Goal: Task Accomplishment & Management: Manage account settings

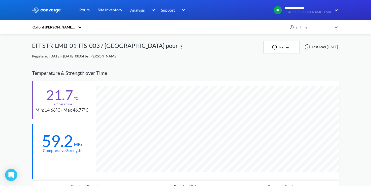
scroll to position [338, 307]
click at [86, 13] on link "Pours" at bounding box center [84, 10] width 10 height 20
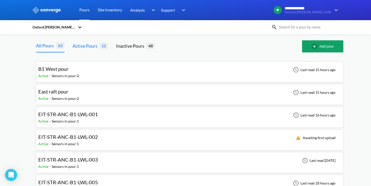
click at [102, 47] on span "15" at bounding box center [103, 46] width 9 height 6
click at [92, 49] on div "Active Pours" at bounding box center [85, 45] width 27 height 7
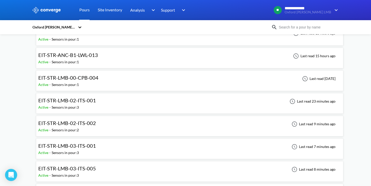
scroll to position [216, 0]
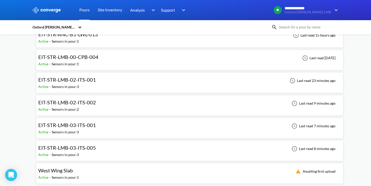
click at [109, 80] on div "EIT-STR-LMB-02-ITS-001 Active - Sensors in pour: 3 Last read 23 minutes ago" at bounding box center [189, 83] width 303 height 16
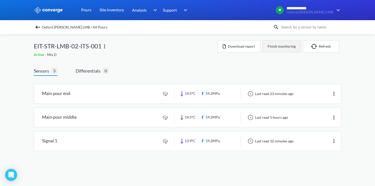
click at [280, 50] on button "Finish monitoring" at bounding box center [281, 46] width 39 height 12
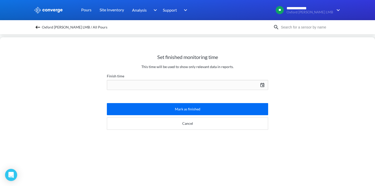
click at [177, 91] on div "[DATE] Press the down arrow key to interact with the calendar and select a date…" at bounding box center [187, 85] width 161 height 12
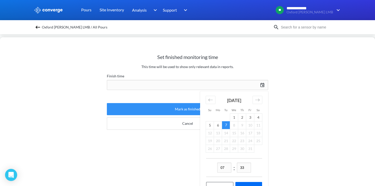
click at [183, 108] on button "Mark as finished" at bounding box center [187, 109] width 161 height 12
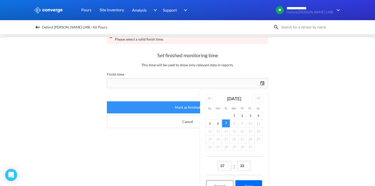
scroll to position [34, 0]
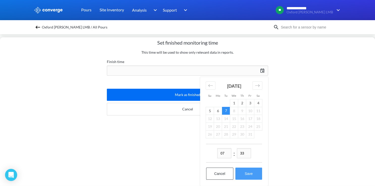
click at [246, 167] on button "Save" at bounding box center [248, 173] width 27 height 12
type input "07:33[DATE]"
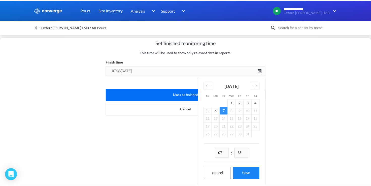
scroll to position [0, 0]
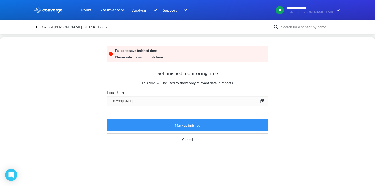
click at [195, 128] on button "Mark as finished" at bounding box center [187, 125] width 161 height 12
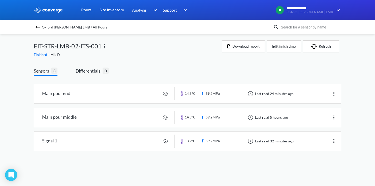
click at [37, 28] on img at bounding box center [38, 27] width 6 height 6
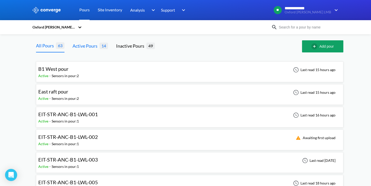
click at [93, 47] on div "Active Pours" at bounding box center [85, 45] width 27 height 7
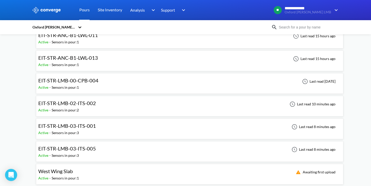
scroll to position [193, 0]
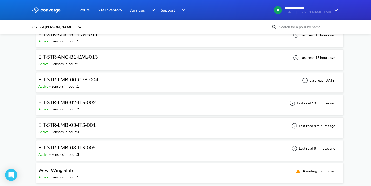
click at [102, 100] on div "EIT-STR-LMB-02-ITS-002 Active - Sensors in pour: 2 Last read 10 minutes ago" at bounding box center [189, 105] width 303 height 16
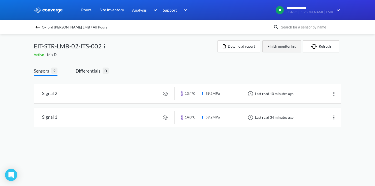
click at [274, 46] on button "Finish monitoring" at bounding box center [281, 46] width 39 height 12
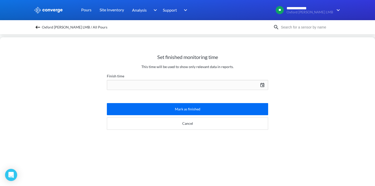
click at [265, 85] on div "[DATE] Press the down arrow key to interact with the calendar and select a date…" at bounding box center [187, 85] width 161 height 12
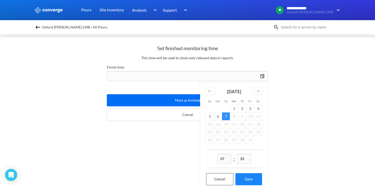
scroll to position [18, 0]
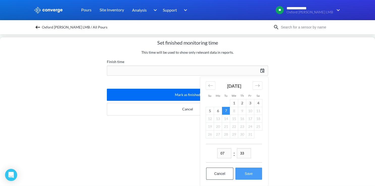
click at [246, 174] on button "Save" at bounding box center [248, 173] width 27 height 12
type input "07:33[DATE]"
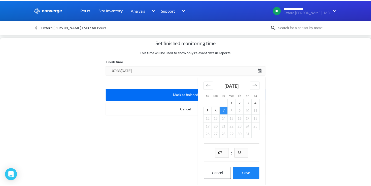
scroll to position [0, 0]
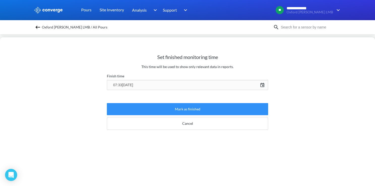
click at [190, 107] on button "Mark as finished" at bounding box center [187, 109] width 161 height 12
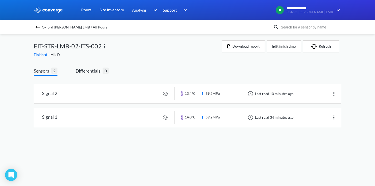
click at [38, 26] on img at bounding box center [38, 27] width 6 height 6
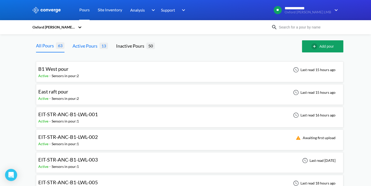
click at [92, 47] on div "Active Pours" at bounding box center [85, 45] width 27 height 7
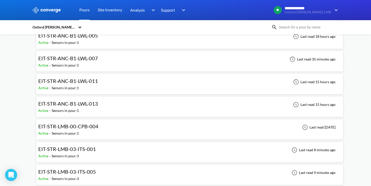
scroll to position [171, 0]
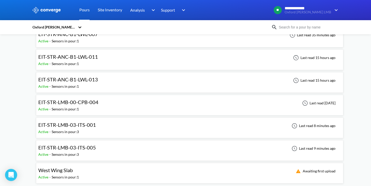
click at [103, 123] on div "EIT-STR-LMB-03-ITS-001 Active - Sensors in pour: 3 Last read 8 minutes ago" at bounding box center [189, 128] width 303 height 16
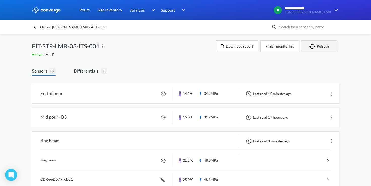
click at [323, 44] on button "Refresh" at bounding box center [319, 46] width 36 height 12
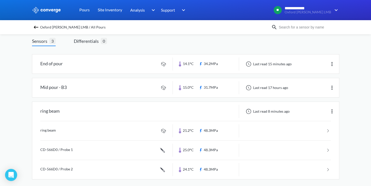
scroll to position [32, 0]
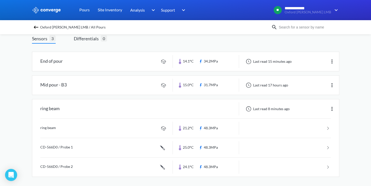
click at [357, 79] on div "**********" at bounding box center [185, 77] width 371 height 219
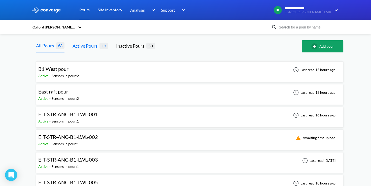
click at [98, 47] on div "Active Pours" at bounding box center [85, 45] width 27 height 7
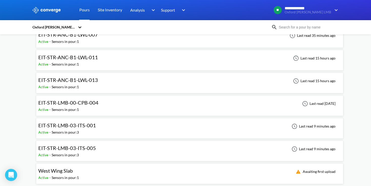
scroll to position [171, 0]
click at [103, 145] on div "EIT-STR-LMB-03-ITS-005 Active - Sensors in pour: 3 Last read 9 minutes ago" at bounding box center [189, 150] width 303 height 16
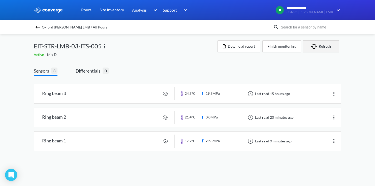
click at [319, 44] on button "Refresh" at bounding box center [321, 46] width 36 height 12
click at [359, 88] on div "**********" at bounding box center [187, 80] width 375 height 161
click at [32, 27] on div "Oxford [PERSON_NAME] LMB / All Pours" at bounding box center [187, 27] width 375 height 14
click at [37, 27] on img at bounding box center [38, 27] width 6 height 6
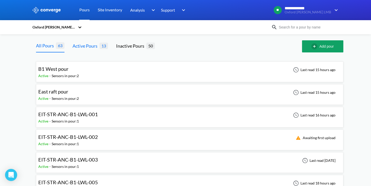
click at [99, 44] on div "Active Pours" at bounding box center [85, 45] width 27 height 7
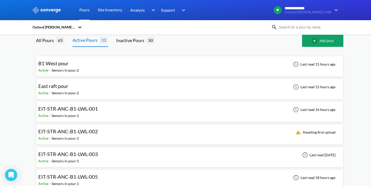
scroll to position [3, 0]
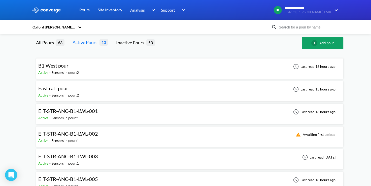
click at [366, 90] on div "**********" at bounding box center [185, 176] width 371 height 358
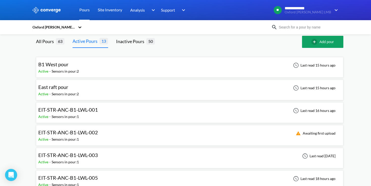
scroll to position [5, 0]
click at [361, 69] on div "**********" at bounding box center [185, 174] width 371 height 358
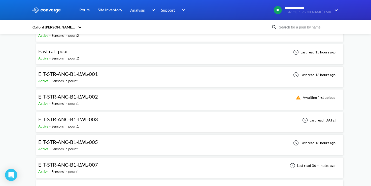
scroll to position [50, 0]
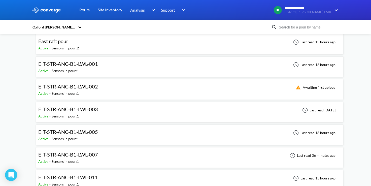
click at [148, 112] on div "EIT-STR-ANC-B1-LWL-003 Active - Sensors in pour: 1 Last read [DATE]" at bounding box center [189, 112] width 303 height 16
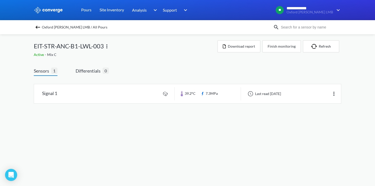
click at [53, 27] on span "Oxford [PERSON_NAME] LMB / All Pours" at bounding box center [74, 27] width 65 height 7
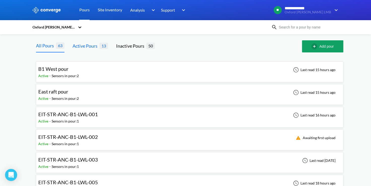
click at [99, 46] on div "Active Pours" at bounding box center [85, 45] width 27 height 7
click at [108, 68] on div "B1 West pour Active - Sensors in pour: 2 Last read 15 hours ago" at bounding box center [189, 72] width 303 height 16
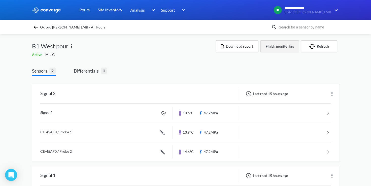
click at [280, 48] on button "Finish monitoring" at bounding box center [279, 46] width 39 height 12
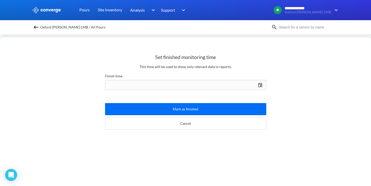
click at [260, 85] on div "[DATE] Press the down arrow key to interact with the calendar and select a date…" at bounding box center [185, 85] width 161 height 12
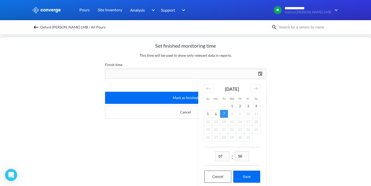
scroll to position [18, 0]
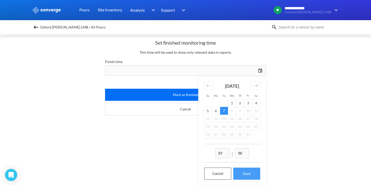
click at [240, 169] on button "Save" at bounding box center [246, 173] width 27 height 12
type input "07:50[DATE]"
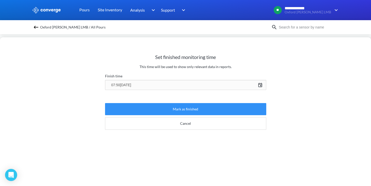
click at [197, 107] on button "Mark as finished" at bounding box center [185, 109] width 161 height 12
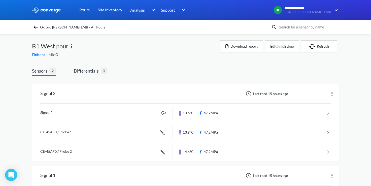
click at [64, 26] on span "Oxford [PERSON_NAME] LMB / All Pours" at bounding box center [72, 27] width 65 height 7
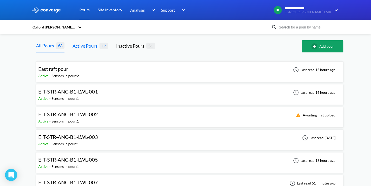
click at [81, 48] on div "Active Pours" at bounding box center [85, 45] width 27 height 7
click at [90, 71] on div "East raft pour Active - Sensors in pour: 2 Last read 15 hours ago" at bounding box center [189, 72] width 303 height 16
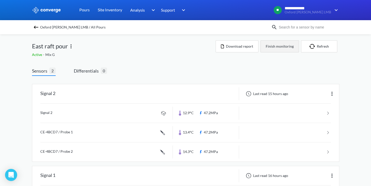
click at [282, 46] on button "Finish monitoring" at bounding box center [279, 46] width 39 height 12
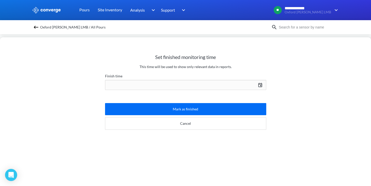
click at [257, 84] on div "[DATE] Press the down arrow key to interact with the calendar and select a date…" at bounding box center [185, 85] width 161 height 12
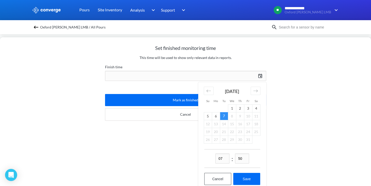
scroll to position [18, 0]
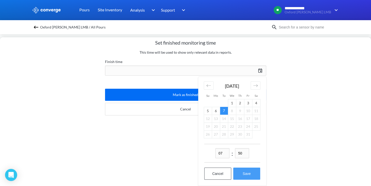
click at [248, 171] on button "Save" at bounding box center [246, 173] width 27 height 12
type input "07:50[DATE]"
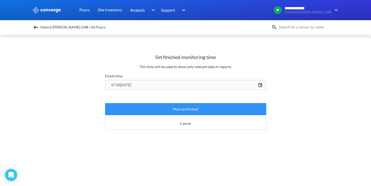
click at [198, 110] on button "Mark as finished" at bounding box center [185, 109] width 161 height 12
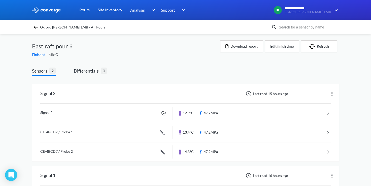
click at [62, 28] on span "Oxford [PERSON_NAME] LMB / All Pours" at bounding box center [72, 27] width 65 height 7
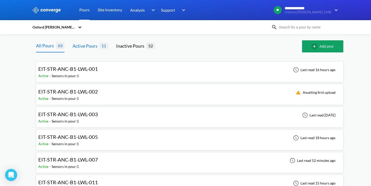
click at [91, 45] on div "Active Pours" at bounding box center [85, 45] width 27 height 7
click at [199, 75] on div "EIT-STR-ANC-B1-LWL-001 Active - Sensors in pour: 1 Last read 16 hours ago" at bounding box center [189, 72] width 303 height 16
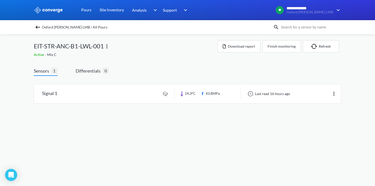
click at [62, 26] on span "Oxford [PERSON_NAME] LMB / All Pours" at bounding box center [74, 27] width 65 height 7
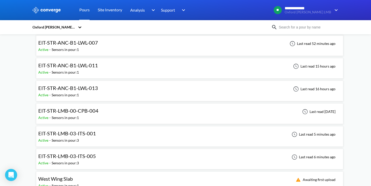
scroll to position [126, 0]
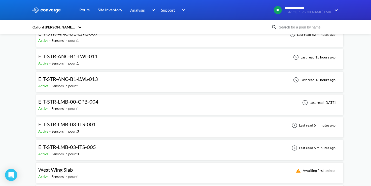
click at [102, 103] on div "EIT-STR-LMB-00-CPB-004 Active - Sensors in pour: 1 Last read [DATE]" at bounding box center [189, 104] width 303 height 16
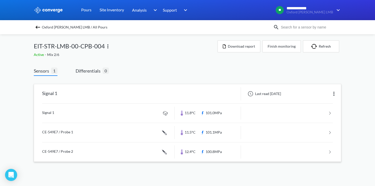
click at [127, 97] on div "Signal 1" at bounding box center [104, 93] width 140 height 13
click at [141, 116] on link at bounding box center [187, 112] width 290 height 19
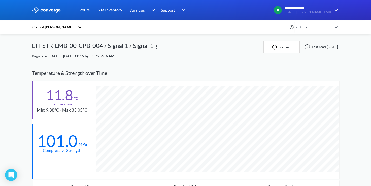
click at [209, 50] on div "EIT-STR-LMB-00-CPB-004 / Signal 1 / Signal 1" at bounding box center [147, 47] width 231 height 13
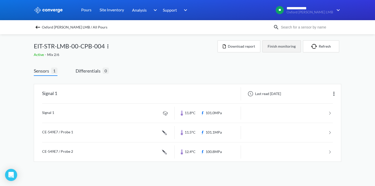
click at [285, 45] on button "Finish monitoring" at bounding box center [281, 46] width 39 height 12
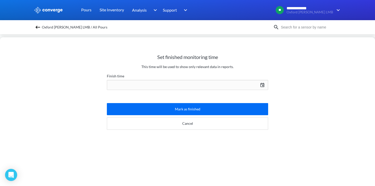
click at [178, 83] on div "[DATE] Press the down arrow key to interact with the calendar and select a date…" at bounding box center [187, 85] width 161 height 12
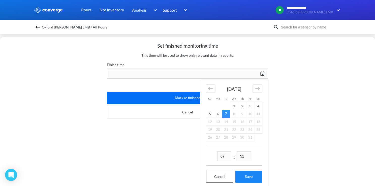
scroll to position [18, 0]
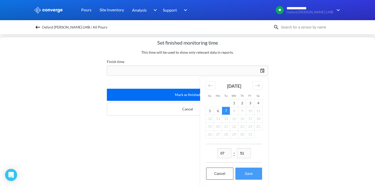
click at [250, 170] on button "Save" at bounding box center [248, 173] width 27 height 12
type input "07:51[DATE]"
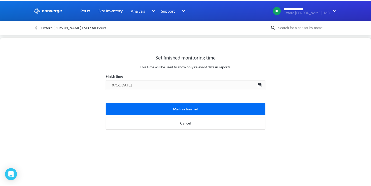
scroll to position [0, 0]
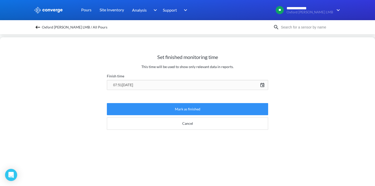
click at [191, 110] on button "Mark as finished" at bounding box center [187, 109] width 161 height 12
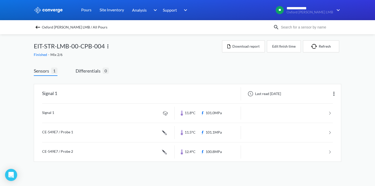
click at [68, 27] on span "Oxford [PERSON_NAME] LMB / All Pours" at bounding box center [74, 27] width 65 height 7
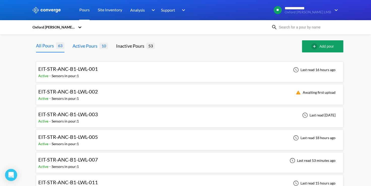
click at [103, 41] on div "Active Pours 10" at bounding box center [89, 46] width 35 height 12
click at [94, 46] on div "Active Pours" at bounding box center [85, 45] width 27 height 7
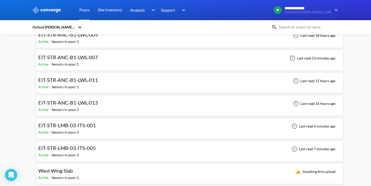
scroll to position [103, 0]
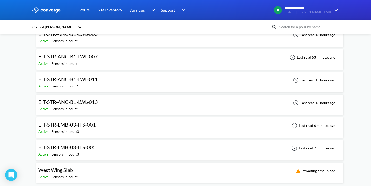
click at [96, 170] on div "West Wing Slab Active - Sensors in pour: 1 Awaiting first upload" at bounding box center [189, 173] width 303 height 16
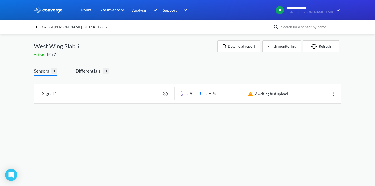
click at [236, 136] on body "**********" at bounding box center [187, 93] width 375 height 186
click at [130, 95] on link at bounding box center [187, 93] width 307 height 19
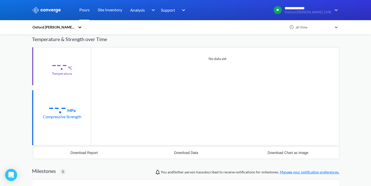
scroll to position [27, 0]
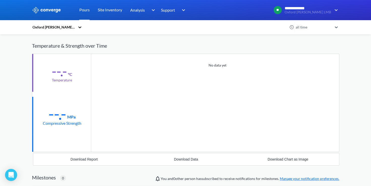
click at [157, 105] on div "No data yet" at bounding box center [215, 103] width 248 height 98
click at [176, 41] on div "Temperature & Strength over Time" at bounding box center [185, 46] width 307 height 16
